Goal: Transaction & Acquisition: Purchase product/service

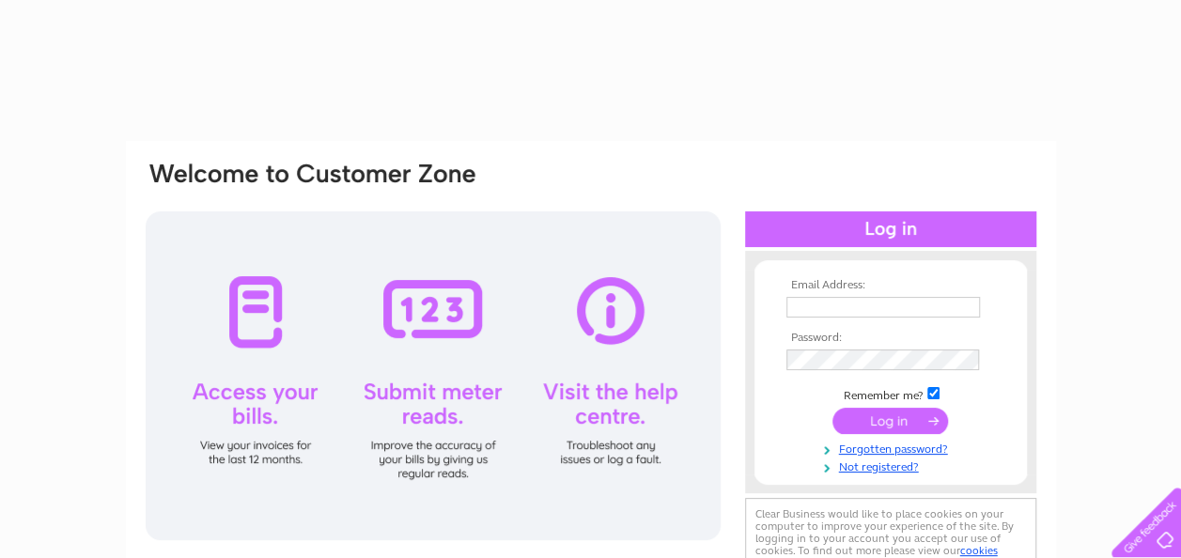
type input "[PERSON_NAME][EMAIL_ADDRESS][DOMAIN_NAME]"
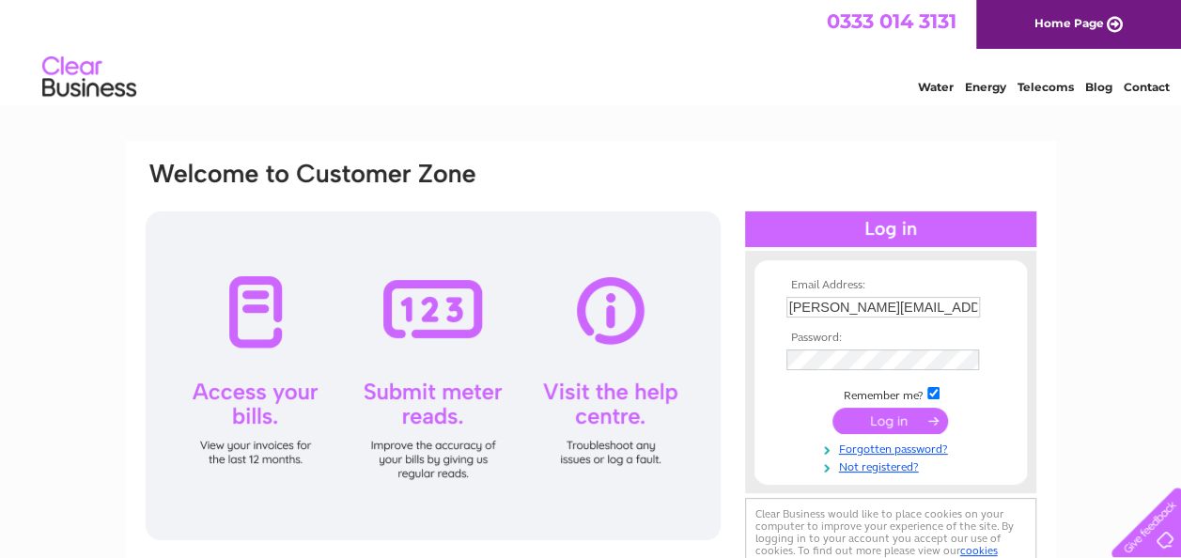
click at [857, 415] on input "submit" at bounding box center [890, 421] width 116 height 26
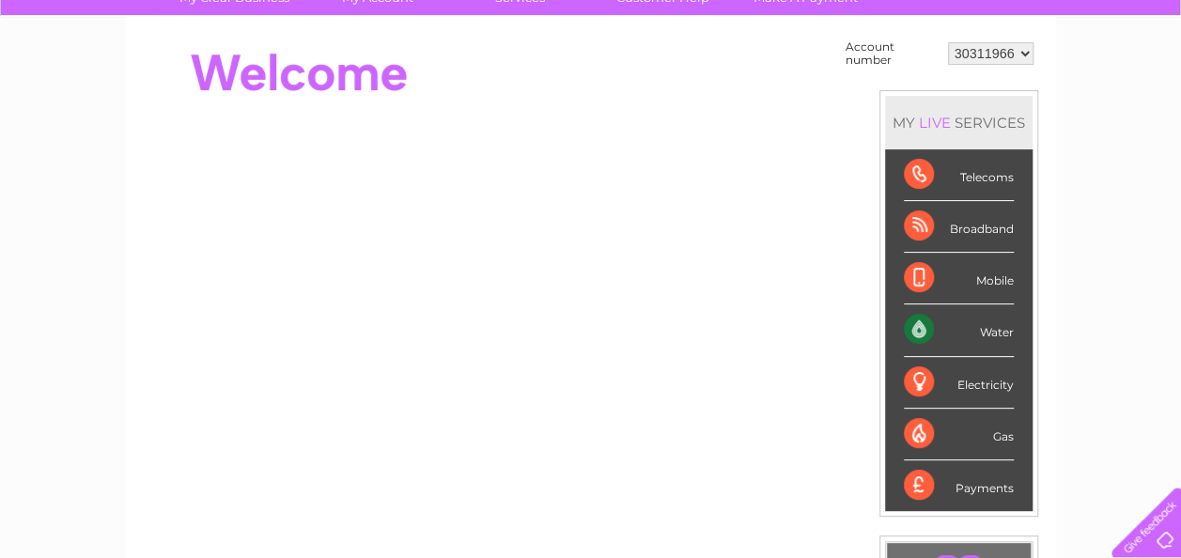
scroll to position [282, 0]
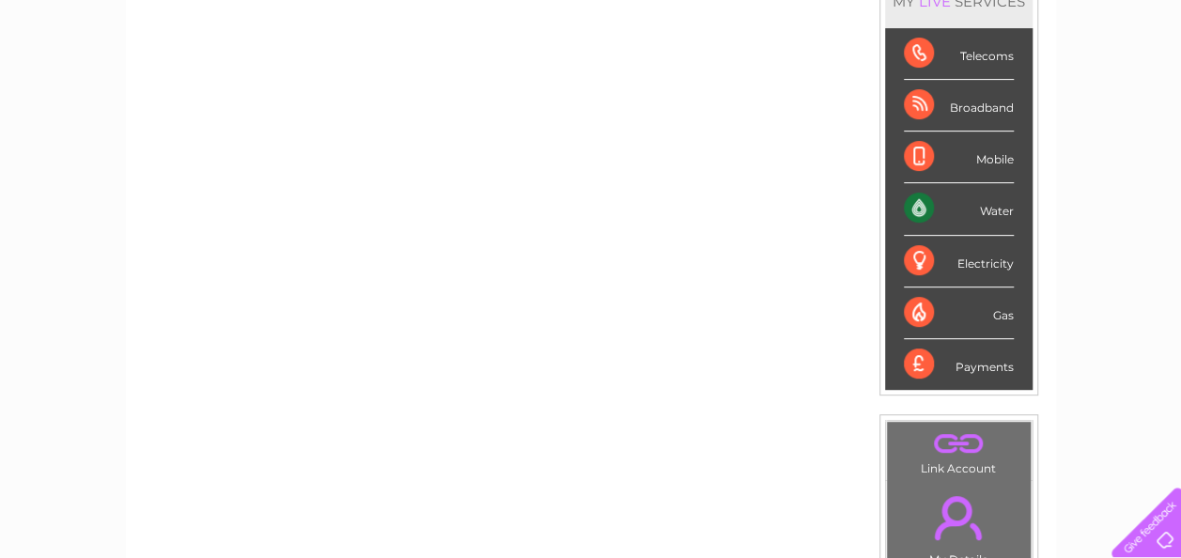
click at [944, 208] on div "Water" at bounding box center [959, 209] width 110 height 52
click at [999, 209] on div "Water" at bounding box center [959, 209] width 110 height 52
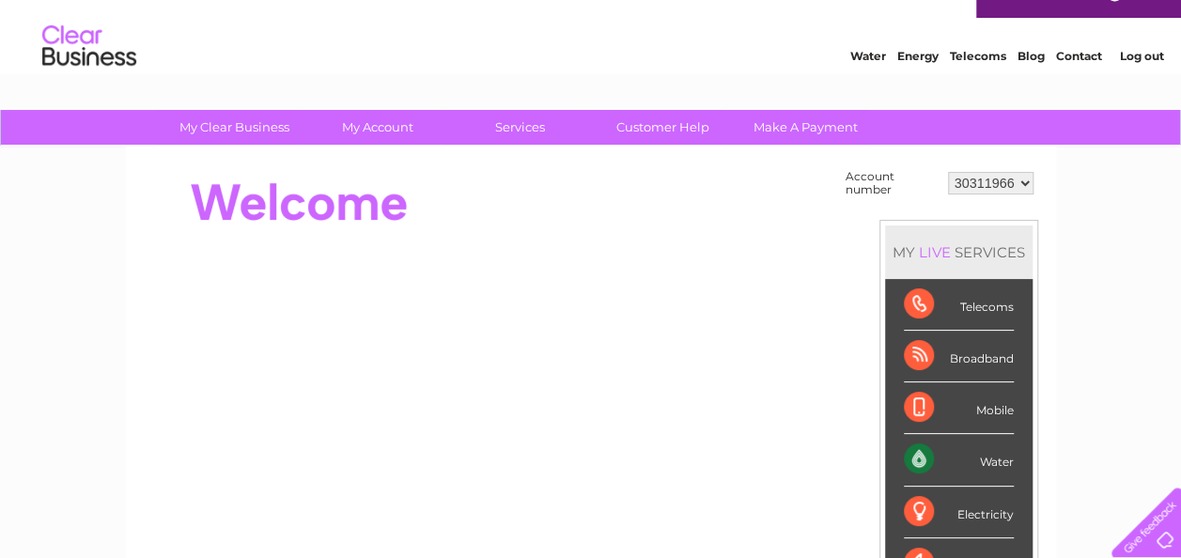
scroll to position [0, 0]
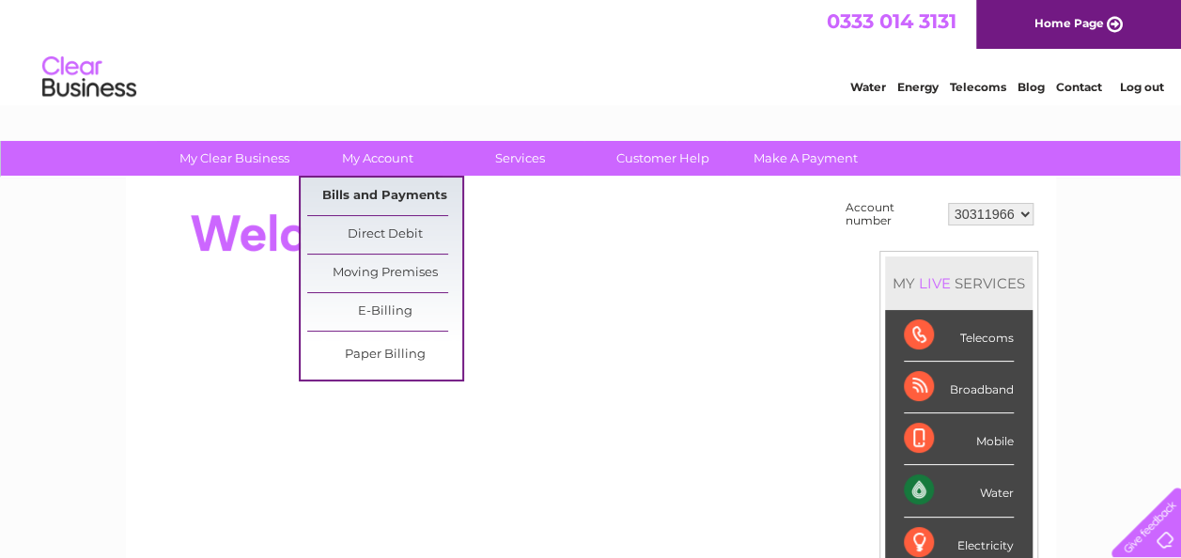
click at [376, 189] on link "Bills and Payments" at bounding box center [384, 197] width 155 height 38
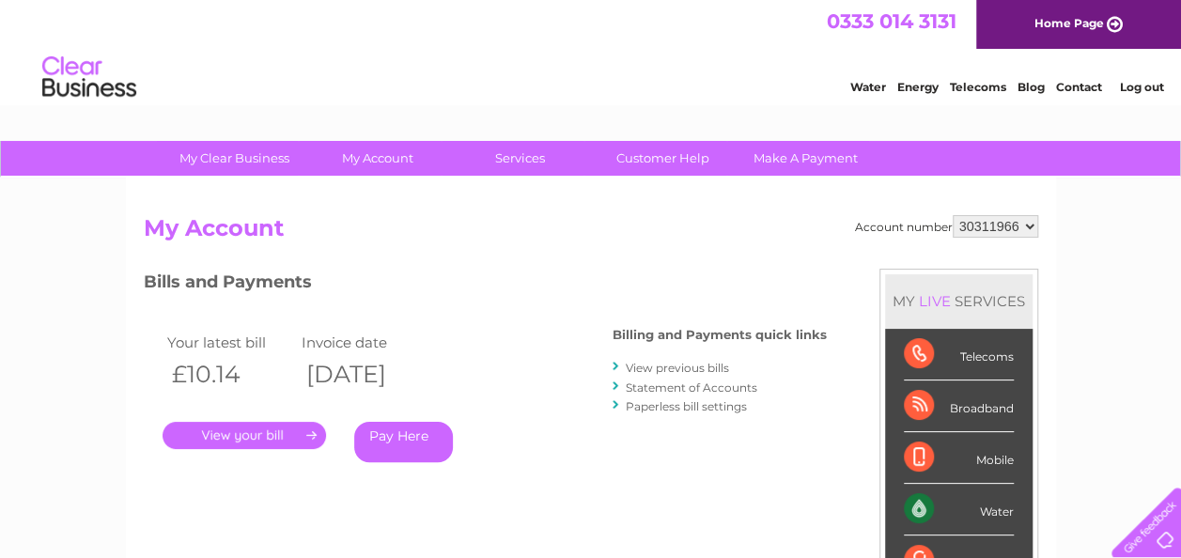
click at [400, 434] on link "Pay Here" at bounding box center [403, 442] width 99 height 40
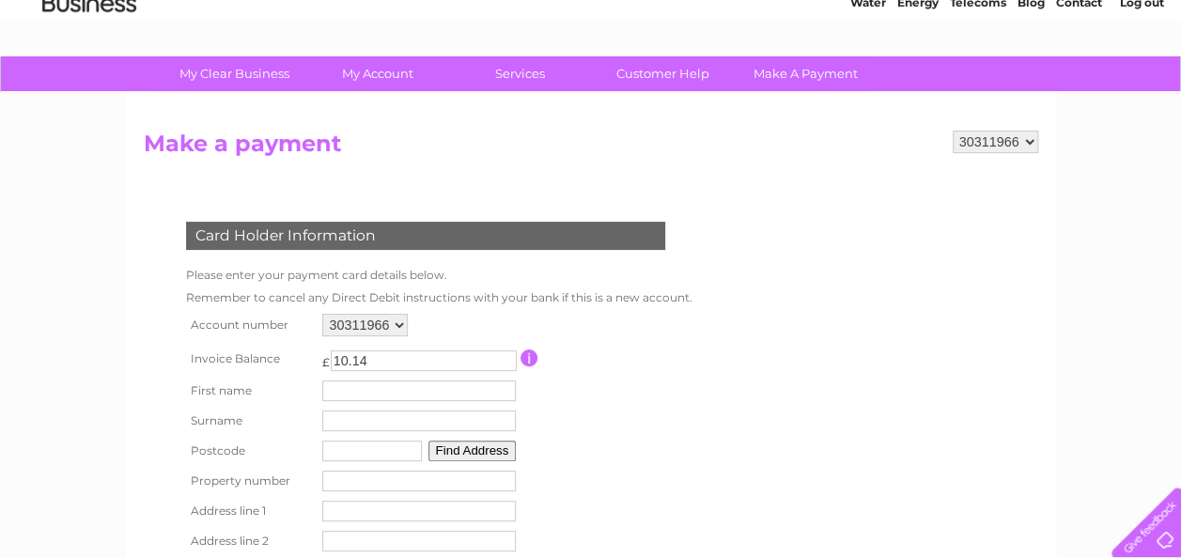
scroll to position [188, 0]
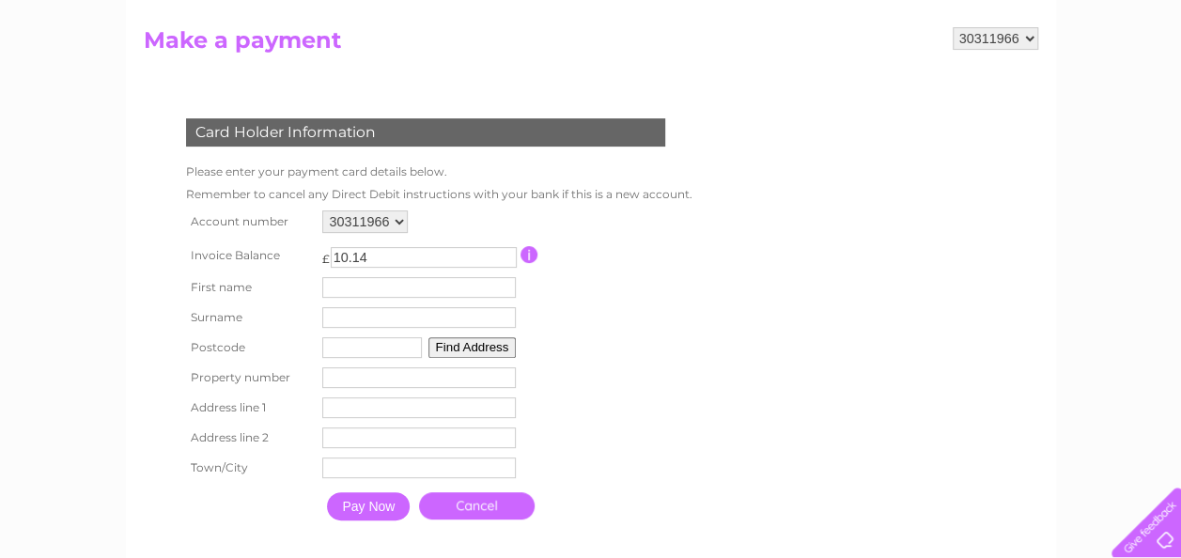
click at [377, 289] on input "text" at bounding box center [419, 287] width 194 height 21
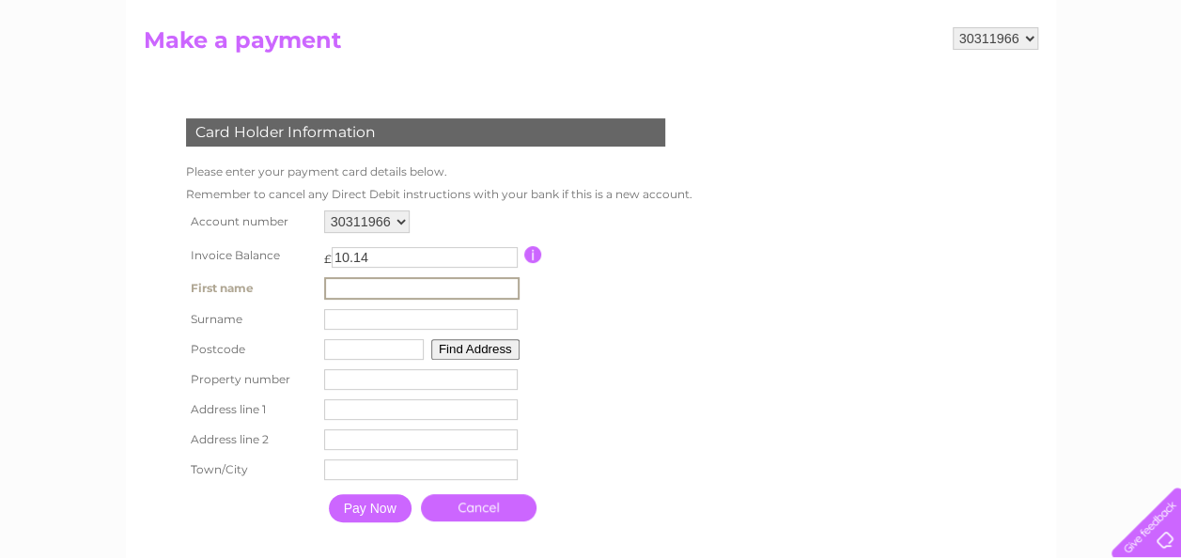
type input "[PERSON_NAME]"
type input "Nealis"
type input "G14 9ER"
type input "Flat 2/2"
type input "7 Lennox Gardens, Glasgow"
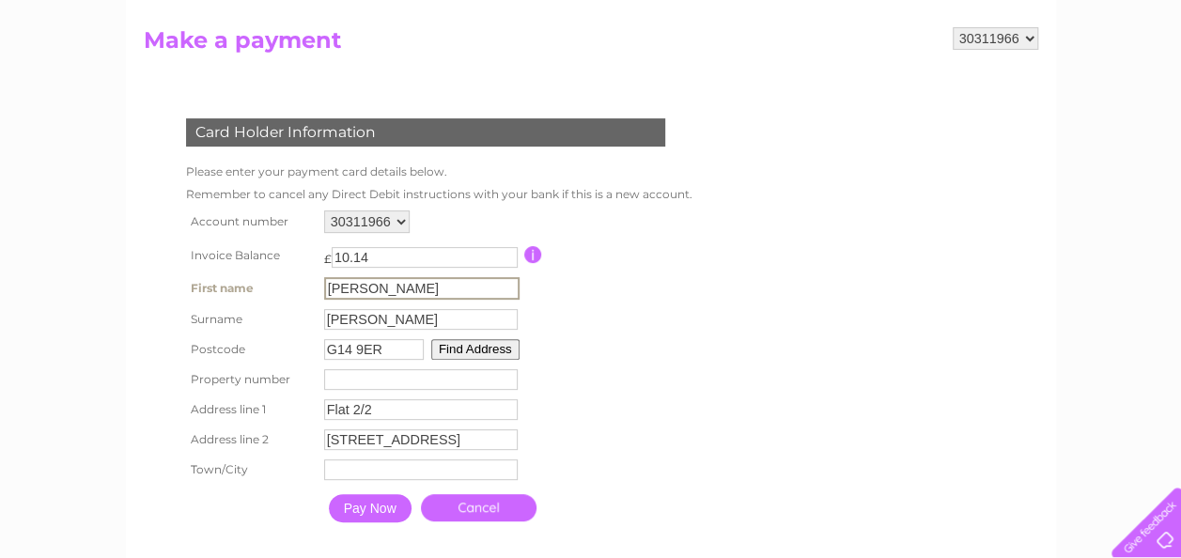
type input "Glasgow"
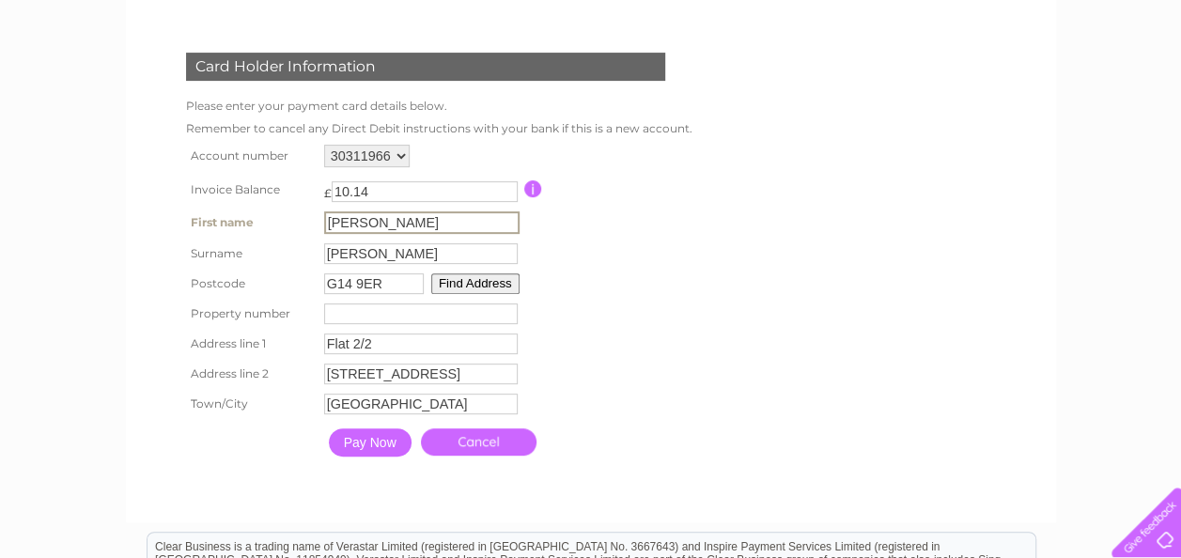
scroll to position [282, 0]
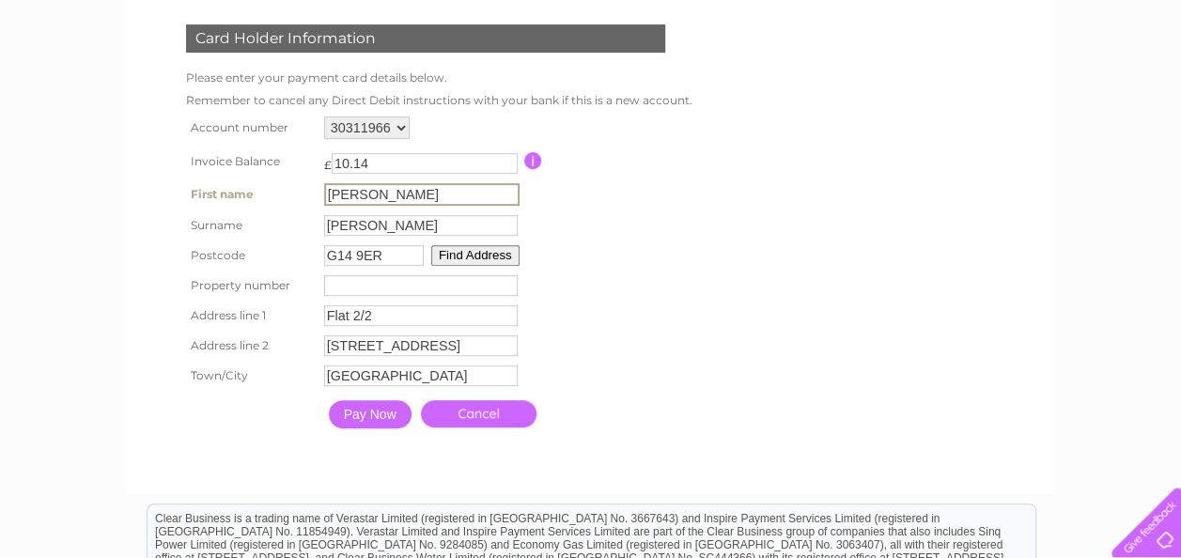
click at [370, 415] on input "Pay Now" at bounding box center [370, 414] width 83 height 28
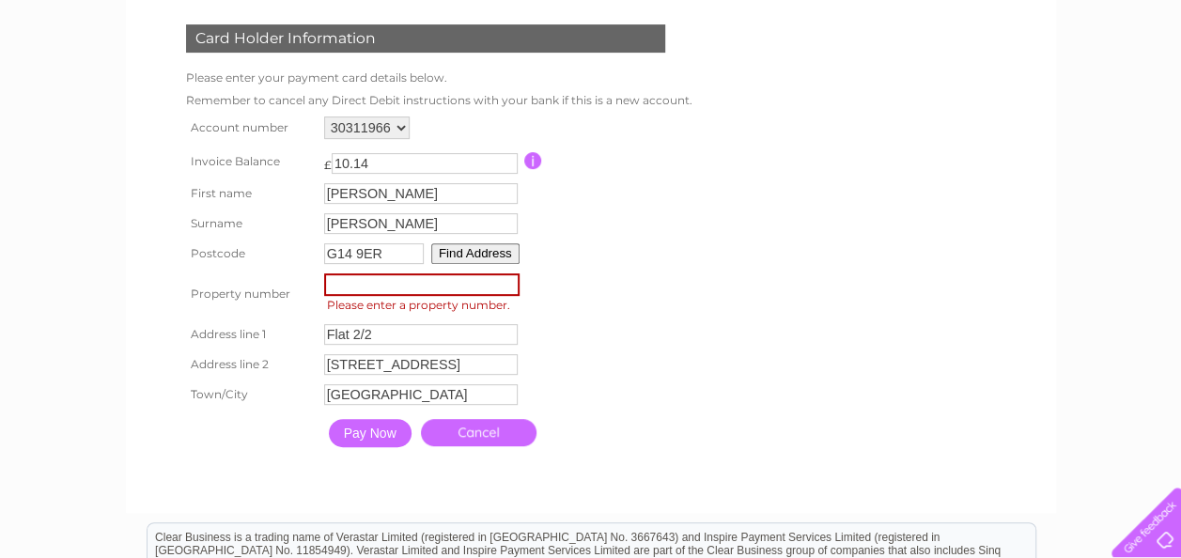
click at [364, 287] on input "number" at bounding box center [421, 284] width 195 height 23
type input "2"
click at [609, 294] on table "Account number 30311966 Invoice Balance £ 10.14 First name Kevin Surname 2" at bounding box center [437, 284] width 512 height 345
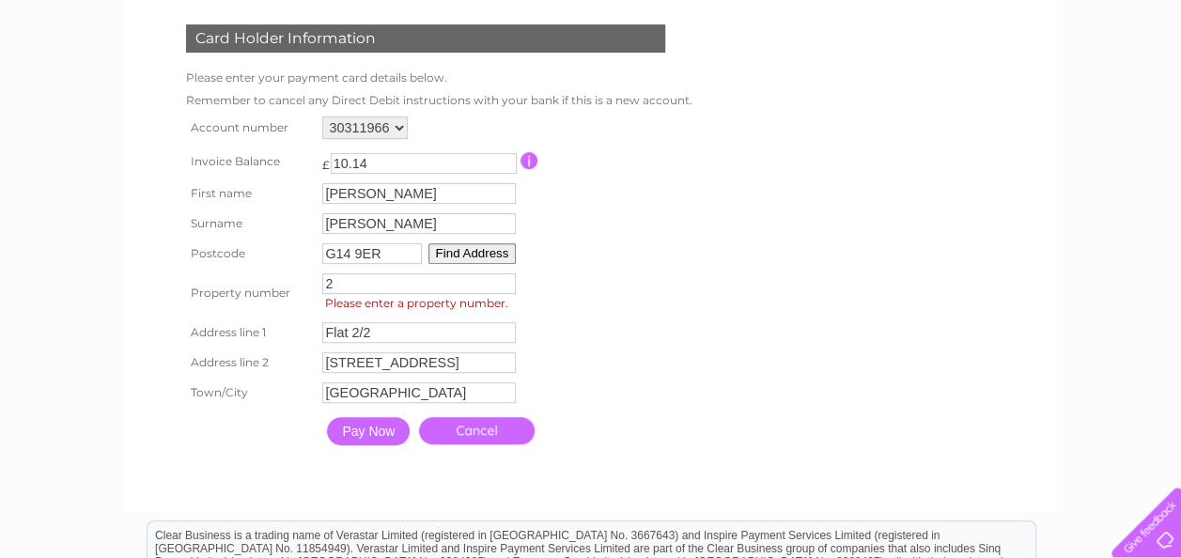
drag, startPoint x: 366, startPoint y: 285, endPoint x: 309, endPoint y: 300, distance: 59.2
click at [309, 300] on tr "Property number 2 Property Number Please enter a property number." at bounding box center [434, 293] width 507 height 49
type input "7"
click at [634, 333] on table "Account number 30311966 Invoice Balance £ 10.14 First name Kevin Surname 7" at bounding box center [434, 283] width 507 height 343
click at [374, 428] on input "Pay Now" at bounding box center [368, 431] width 83 height 28
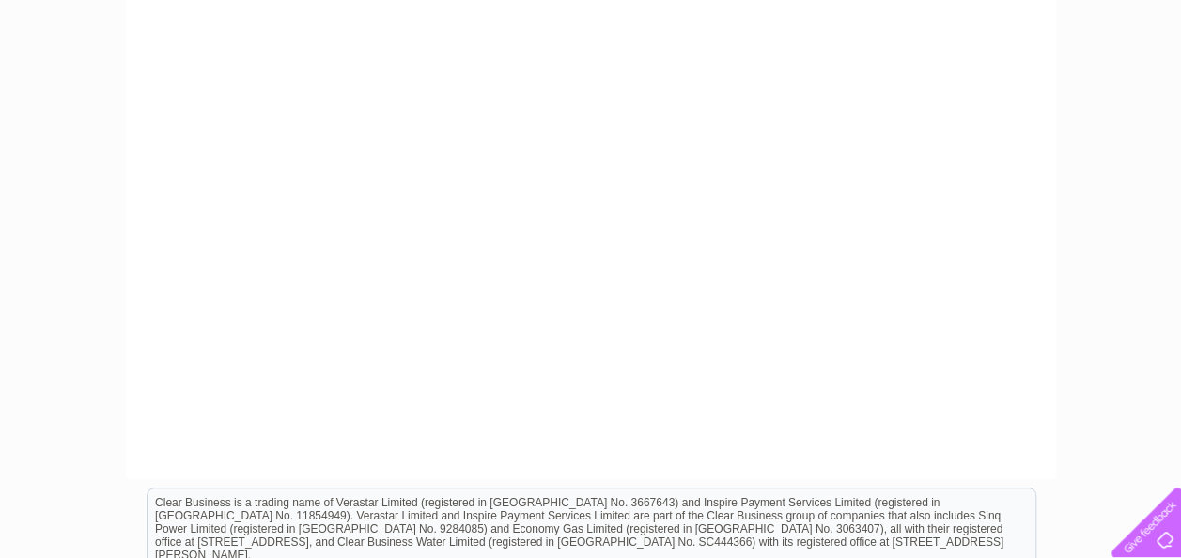
scroll to position [376, 0]
